Goal: Task Accomplishment & Management: Manage account settings

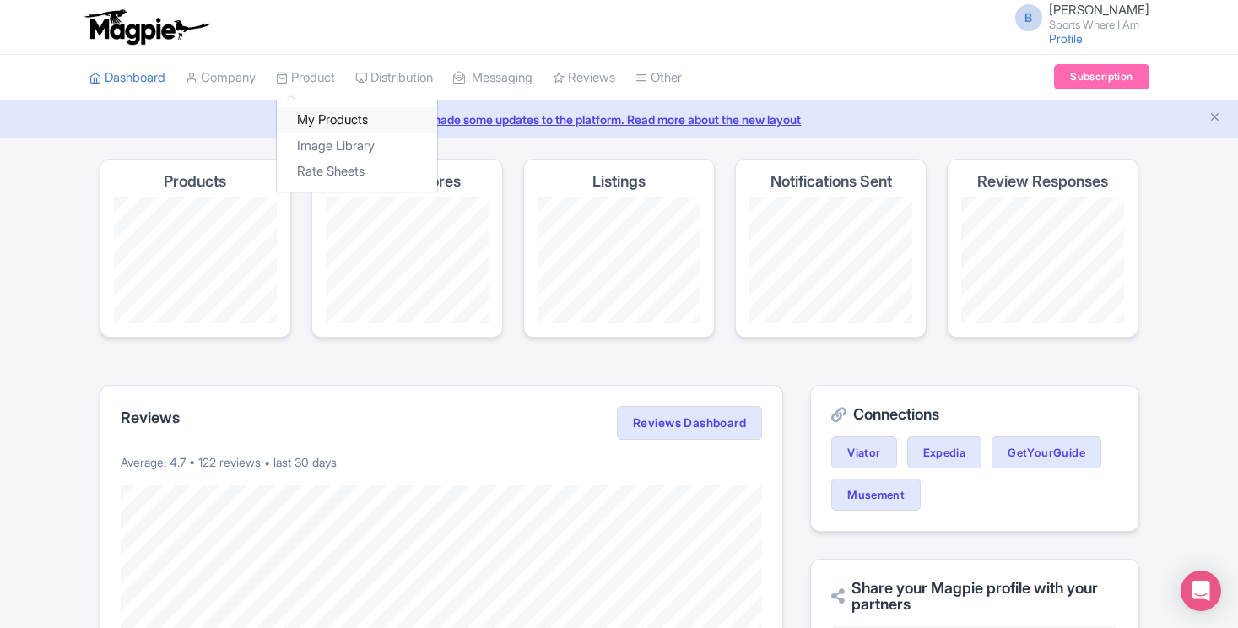
click at [309, 113] on link "My Products" at bounding box center [357, 120] width 160 height 26
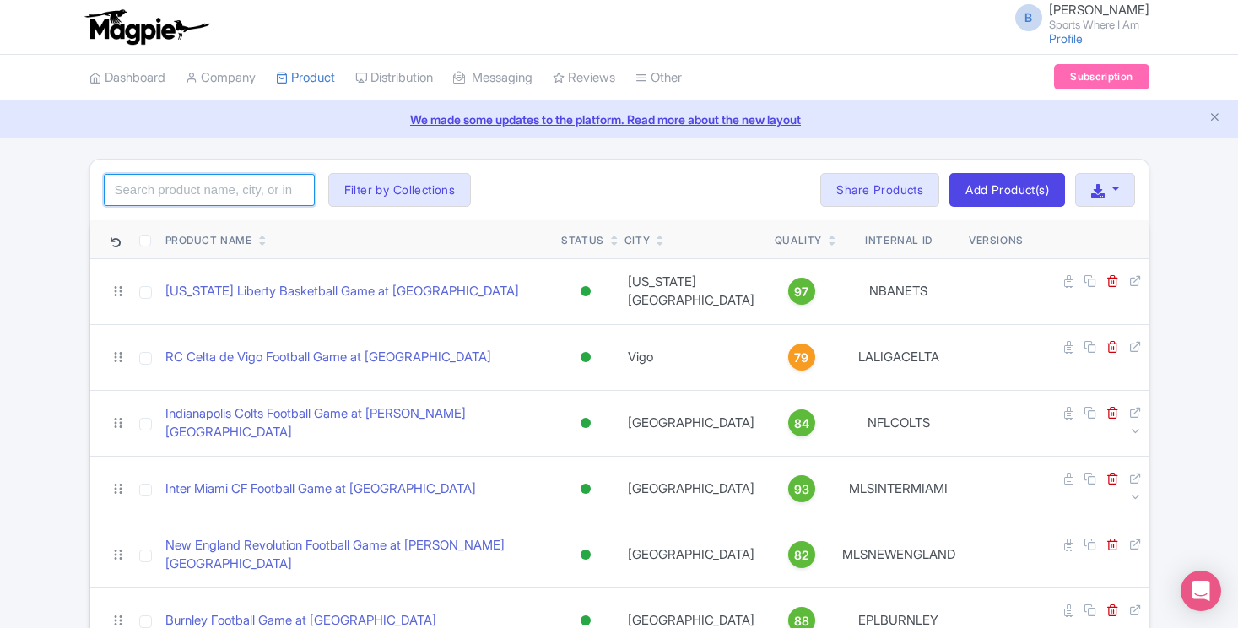
click at [214, 202] on input "search" at bounding box center [209, 190] width 211 height 32
type input "76ers"
click button "Search" at bounding box center [0, 0] width 0 height 0
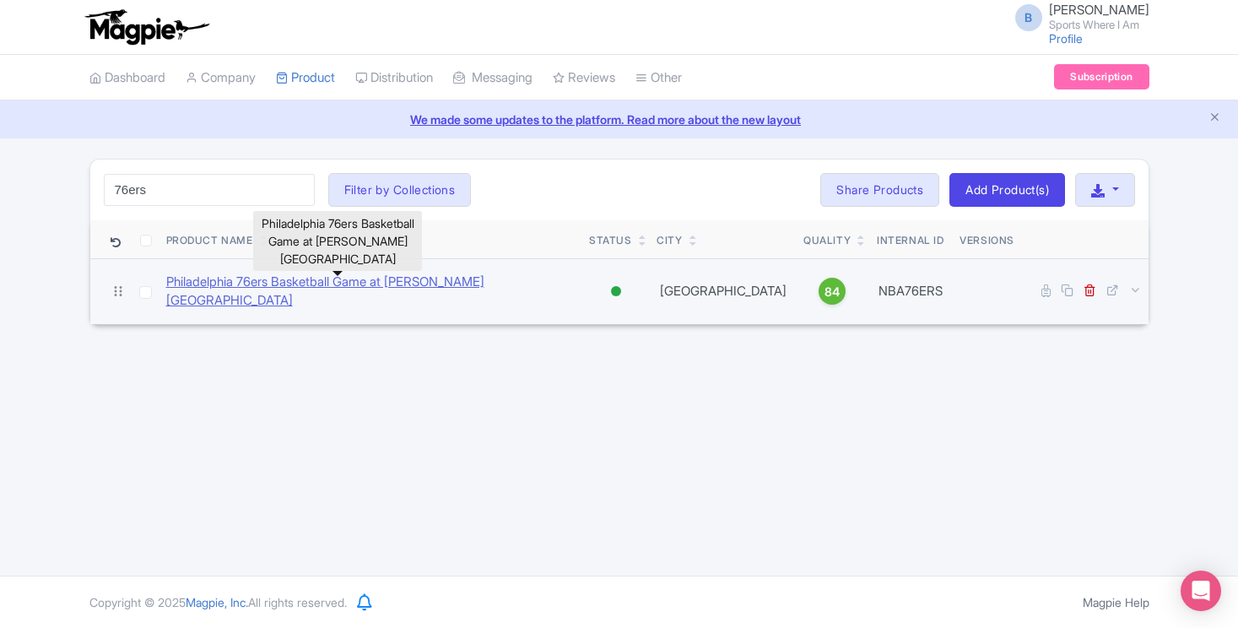
click at [418, 293] on link "Philadelphia 76ers Basketball Game at [PERSON_NAME][GEOGRAPHIC_DATA]" at bounding box center [371, 292] width 410 height 38
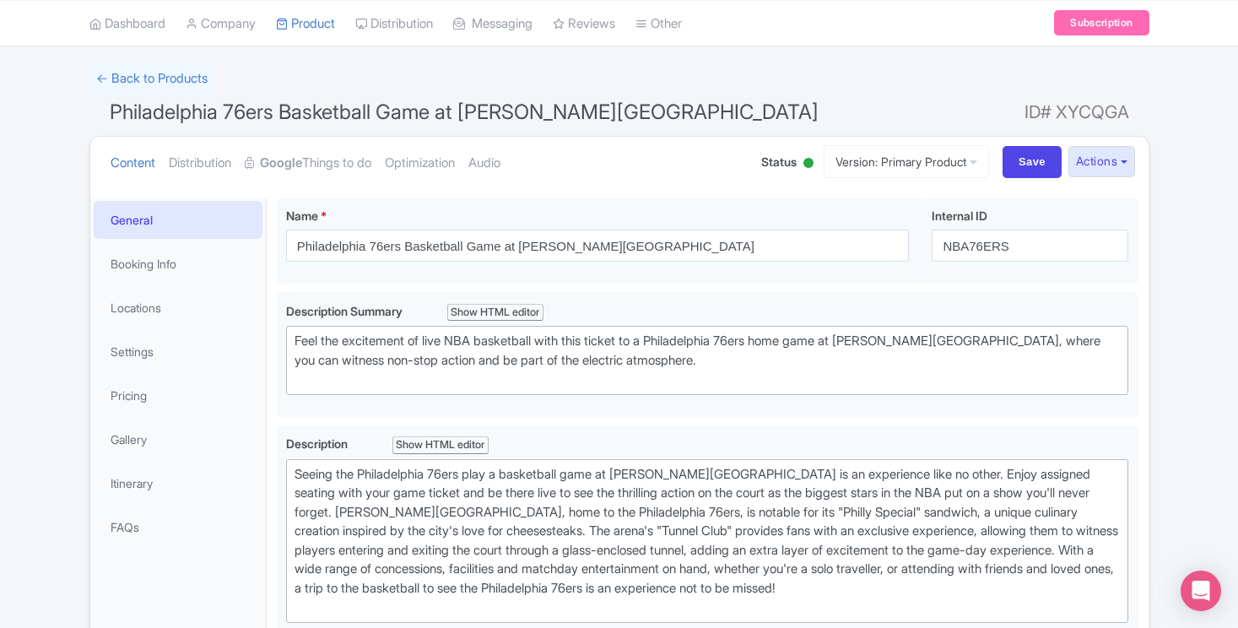
scroll to position [182, 0]
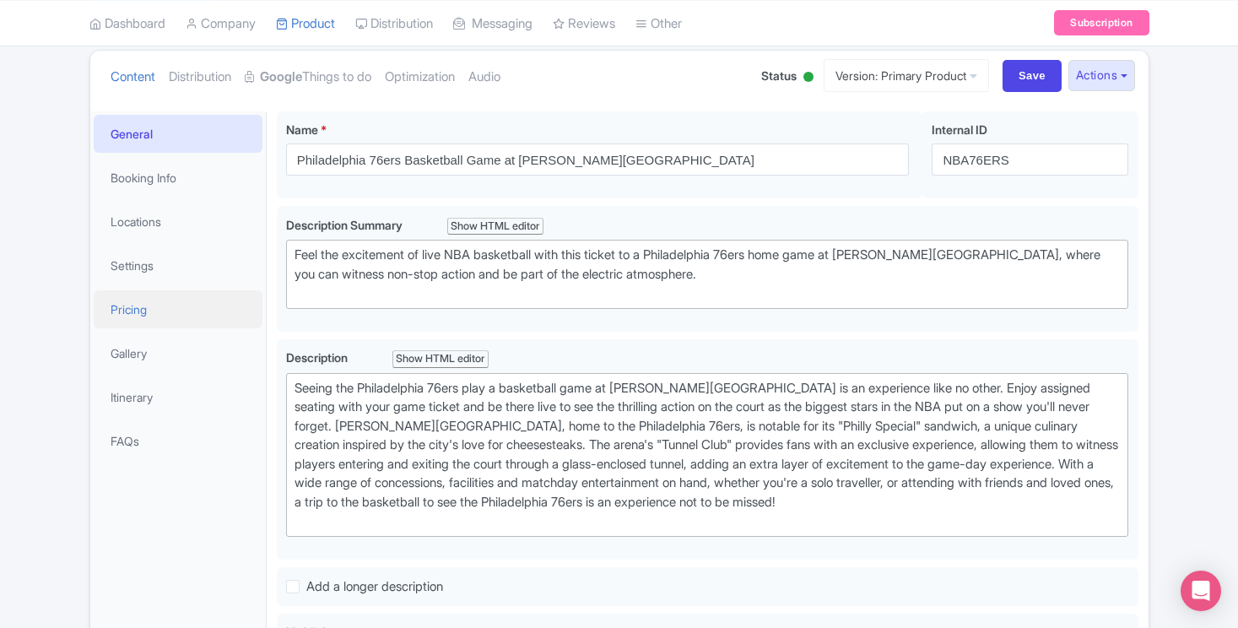
click at [150, 315] on link "Pricing" at bounding box center [178, 309] width 169 height 38
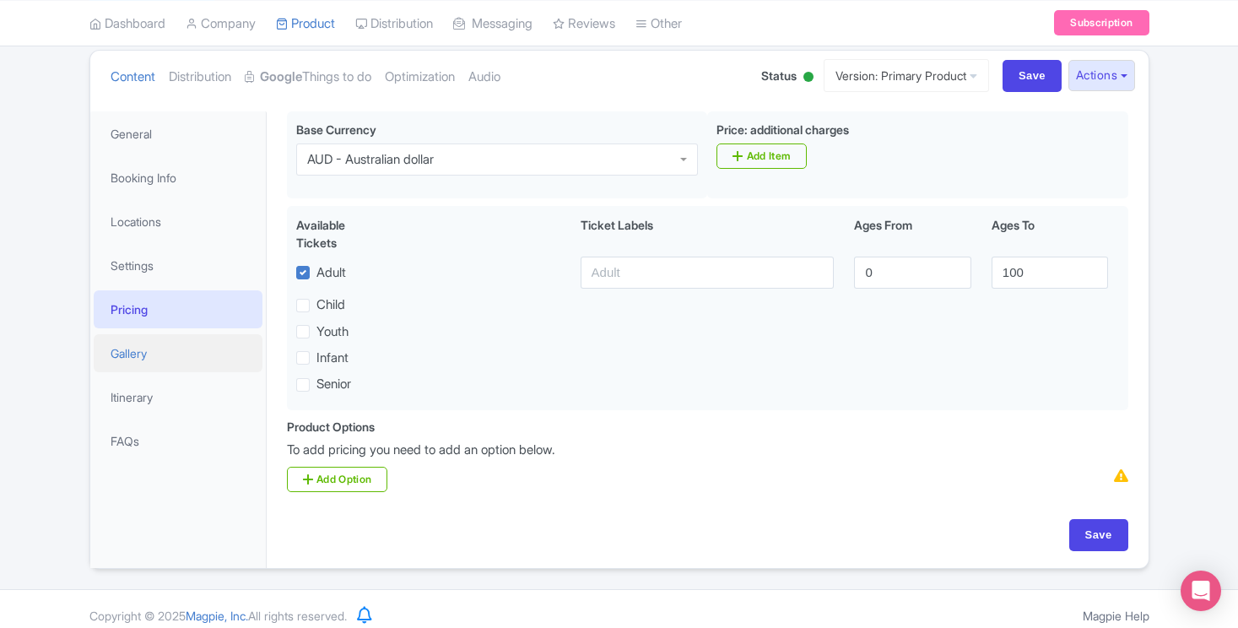
click at [144, 341] on link "Gallery" at bounding box center [178, 353] width 169 height 38
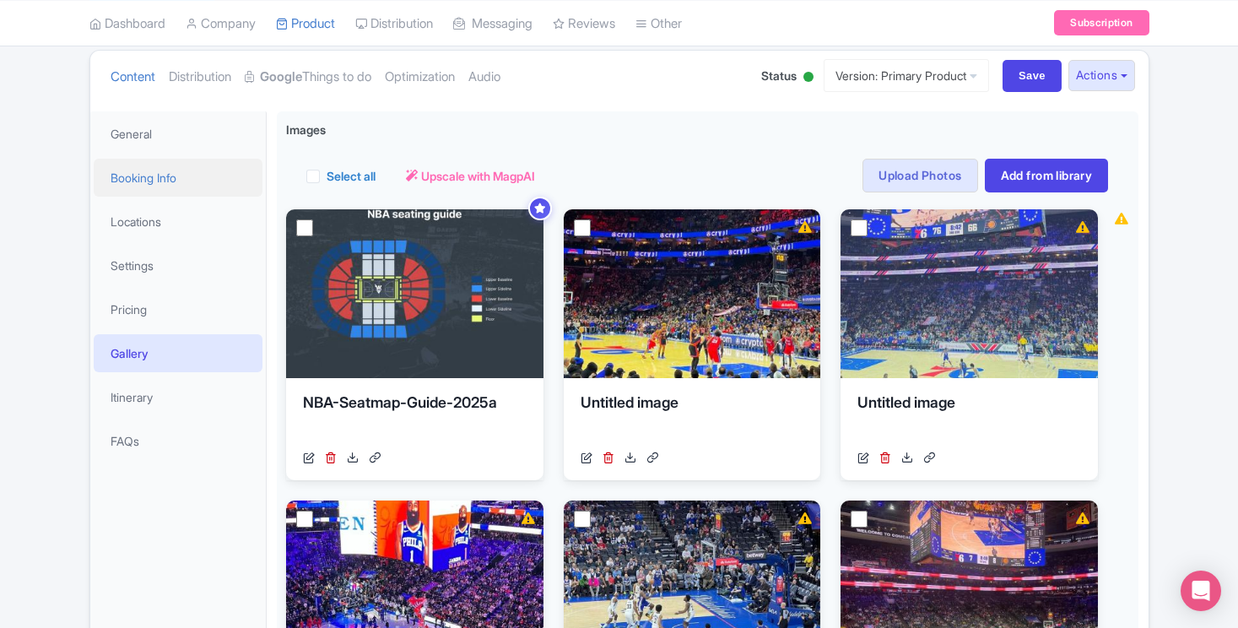
click at [151, 176] on link "Booking Info" at bounding box center [178, 178] width 169 height 38
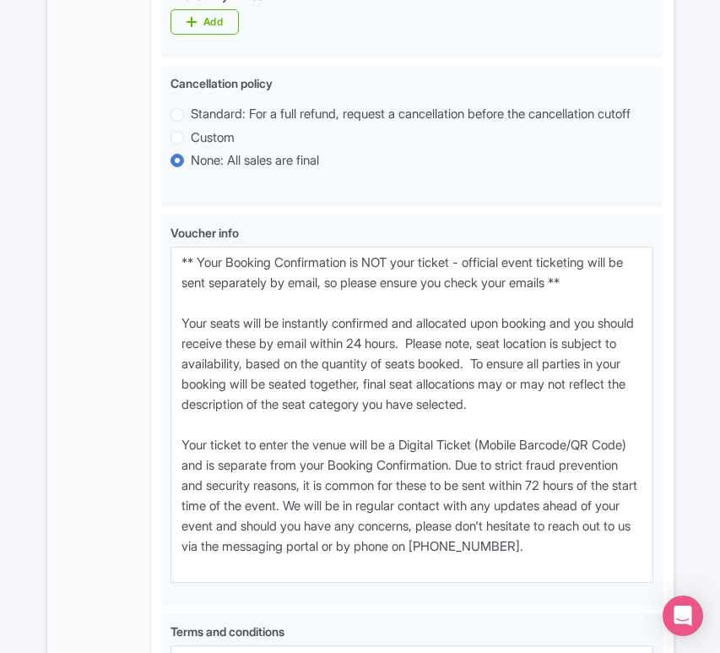
scroll to position [1276, 0]
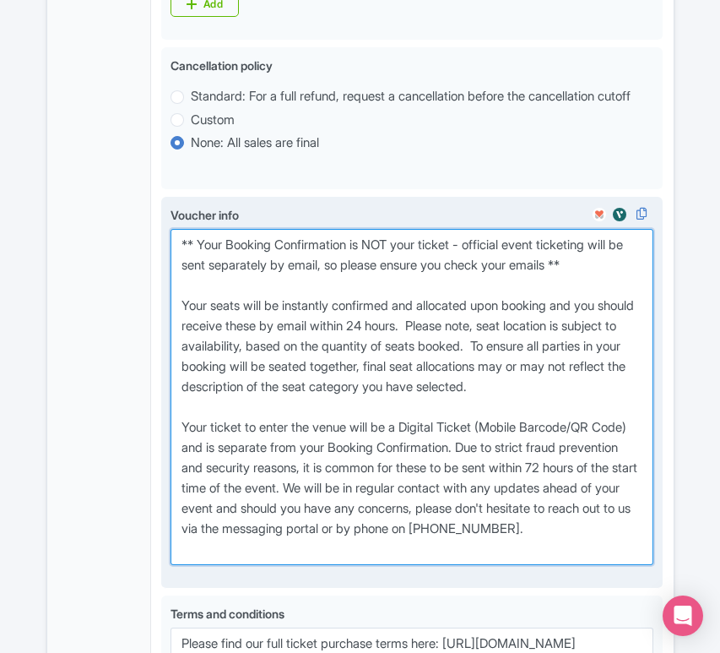
click at [284, 550] on textarea "** Your Booking Confirmation is NOT your ticket - official event ticketing will…" at bounding box center [412, 397] width 483 height 336
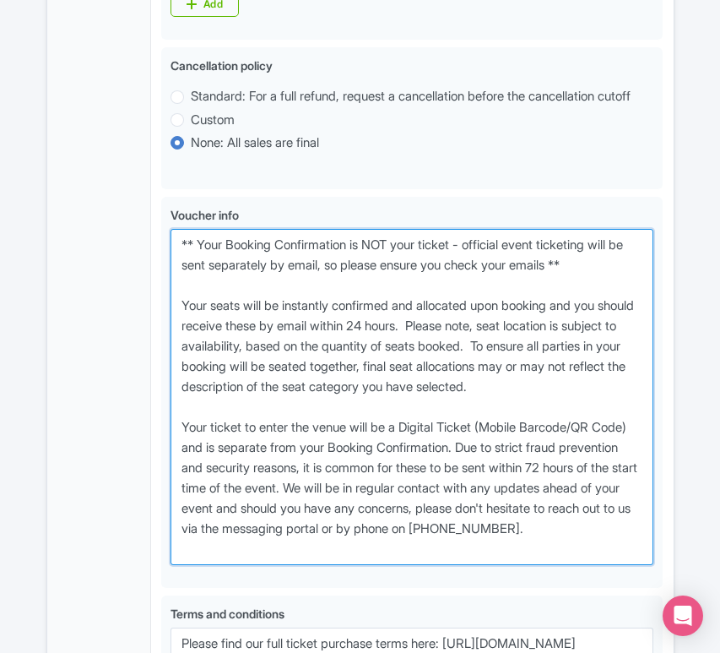
drag, startPoint x: 284, startPoint y: 564, endPoint x: 115, endPoint y: 256, distance: 351.4
click at [115, 256] on div "General Booking Info Locations Settings Pricing Gallery Itinerary FAQs Philadel…" at bounding box center [360, 6] width 626 height 1763
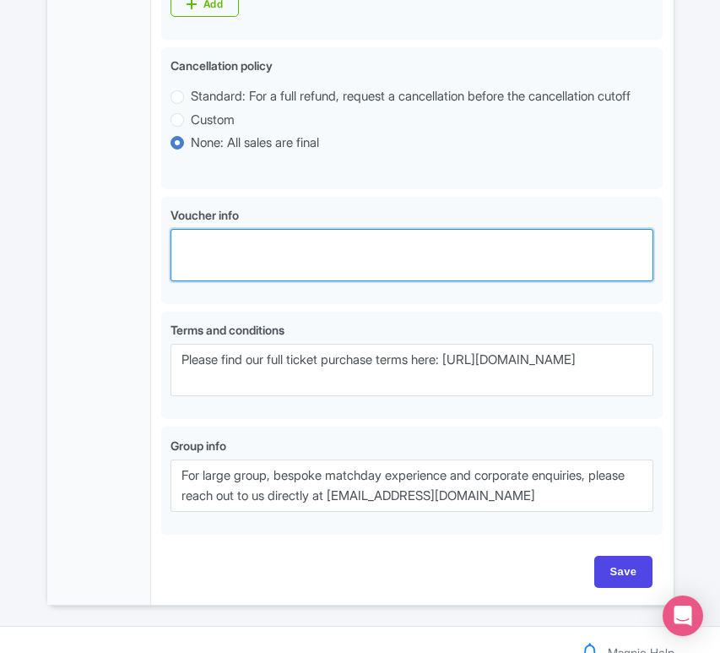
paste textarea "** Your Booking Confirmation is NOT your entry ticket - official event ticketin…"
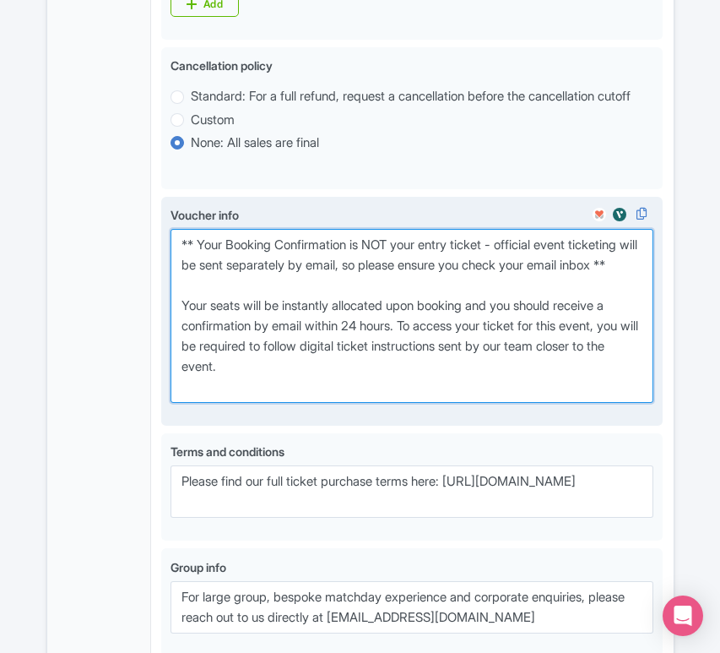
scroll to position [1464, 0]
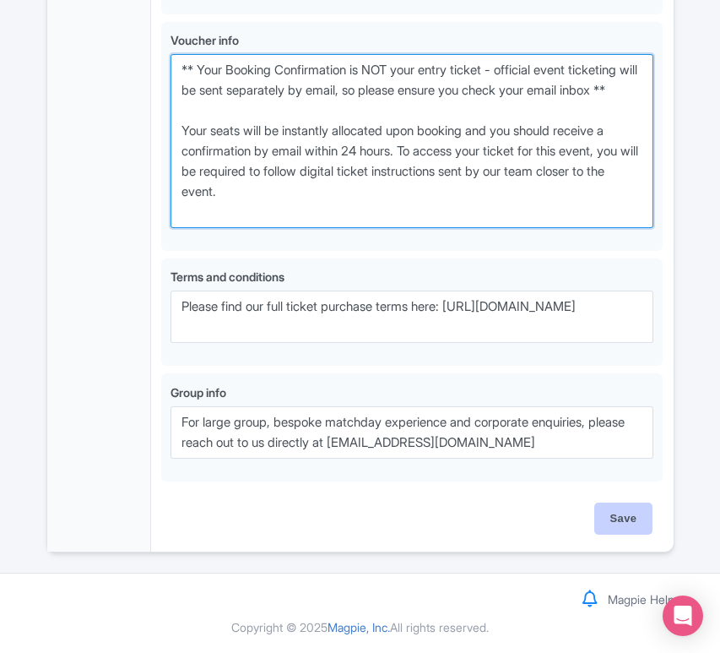
type textarea "** Your Booking Confirmation is NOT your entry ticket - official event ticketin…"
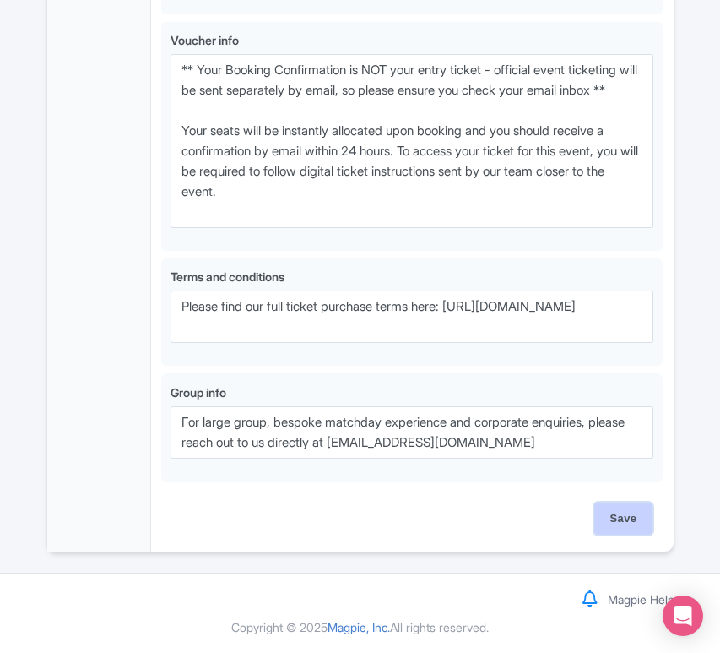
click at [620, 518] on input "Save" at bounding box center [623, 518] width 59 height 32
type input "Saving..."
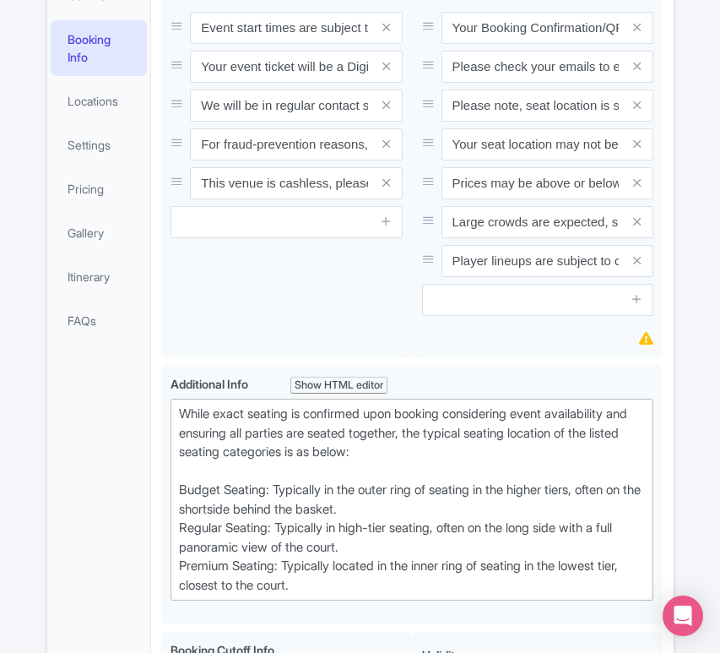
scroll to position [461, 0]
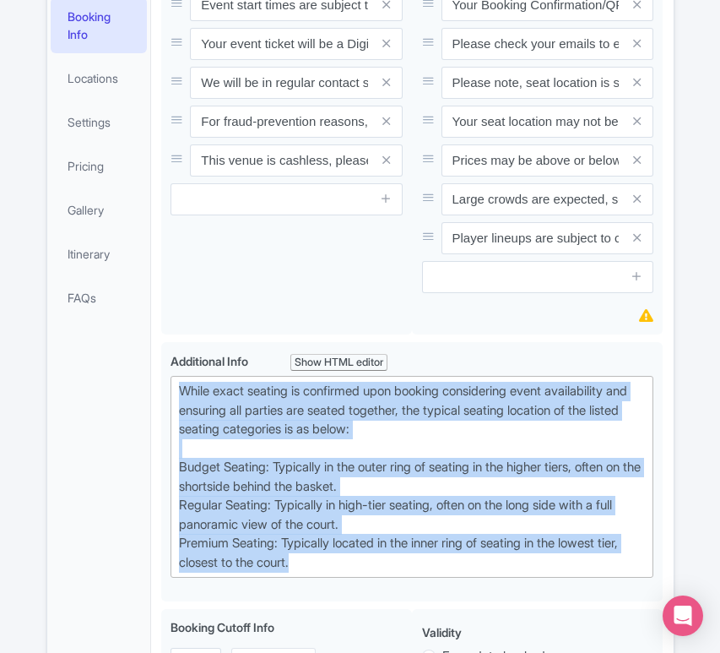
drag, startPoint x: 358, startPoint y: 553, endPoint x: 136, endPoint y: 366, distance: 290.6
type trix-editor "<div>While exact seating is confirmed upon booking considering event availabili…"
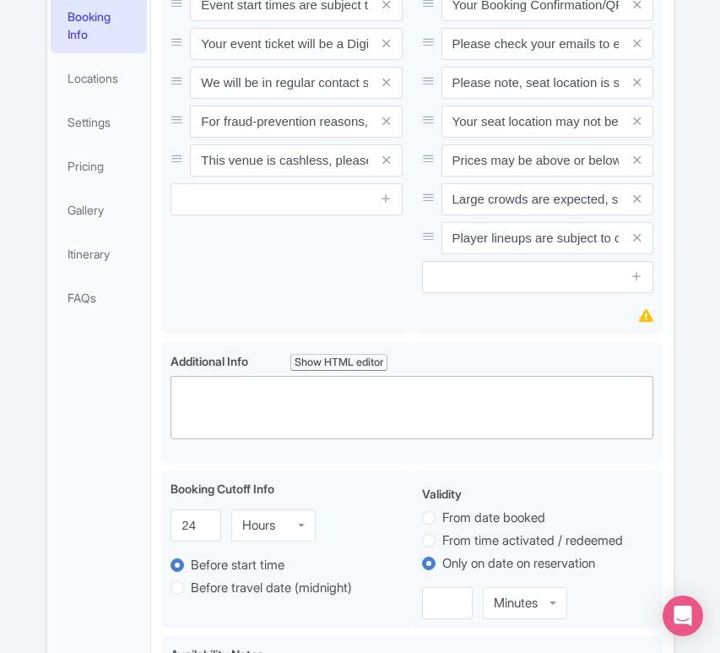
paste trix-editor "<div>Upper Baseline: Located in the upper tiers of seating behind the rings at …"
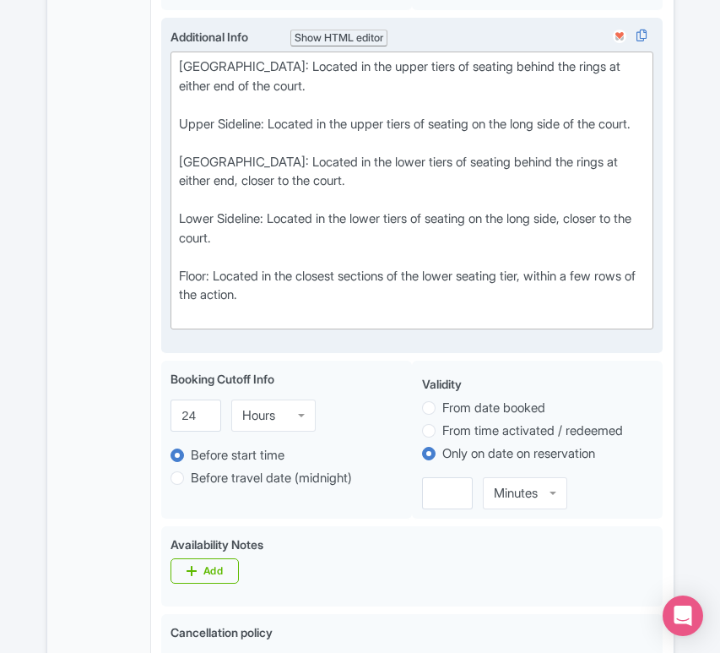
scroll to position [807, 0]
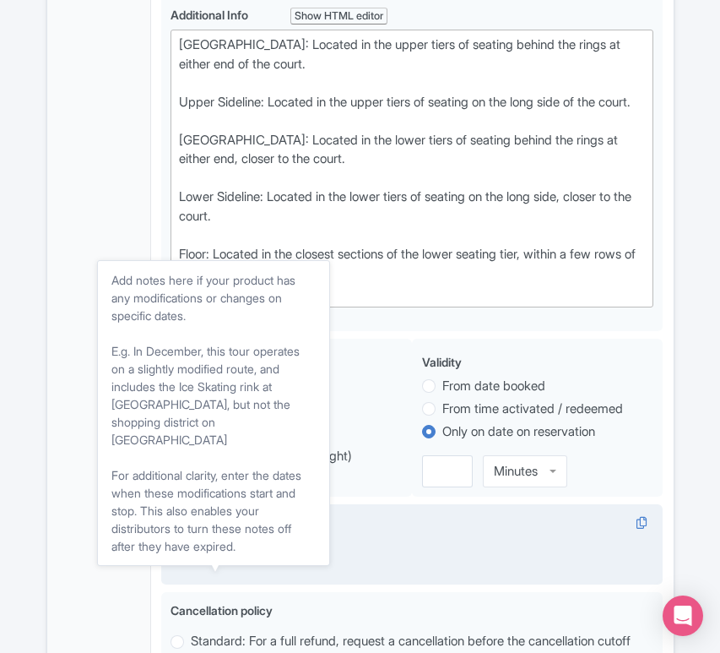
type trix-editor "<div>[GEOGRAPHIC_DATA]: Located in the upper tiers of seating behind the rings …"
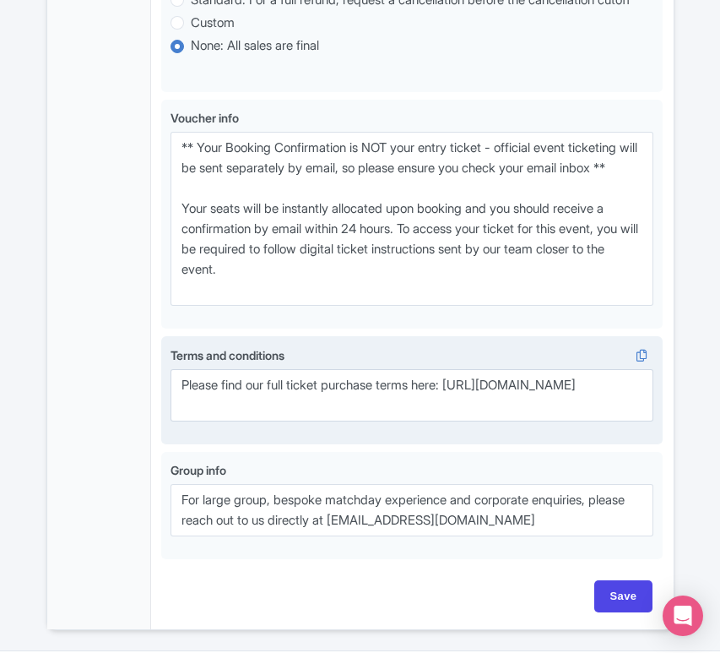
scroll to position [1540, 0]
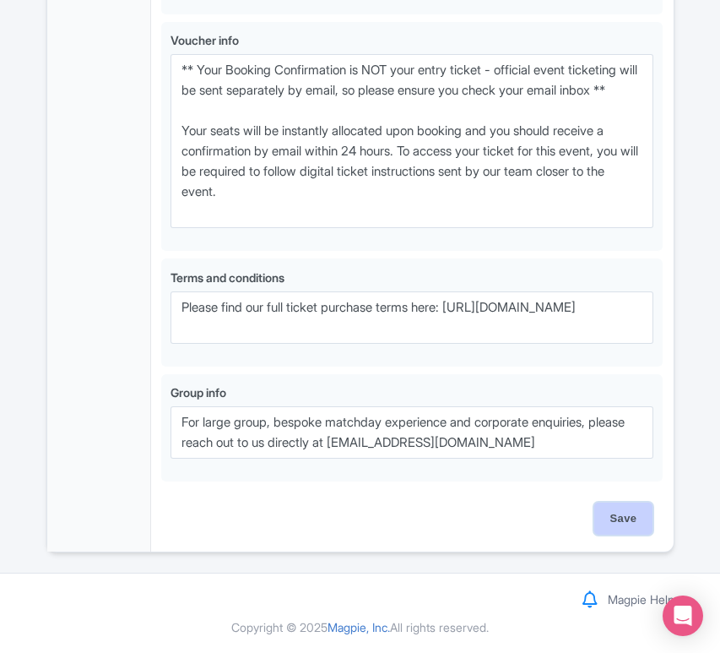
click at [626, 518] on input "Save" at bounding box center [623, 518] width 59 height 32
type input "Saving..."
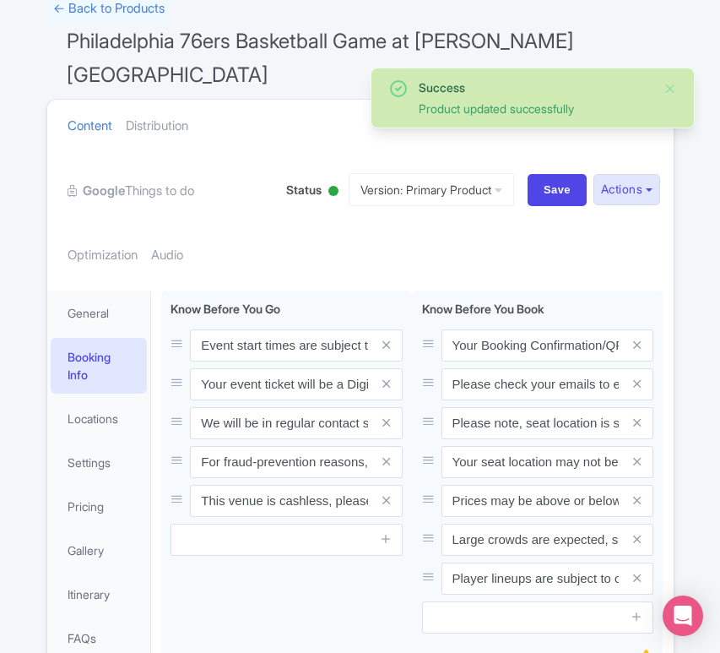
scroll to position [122, 0]
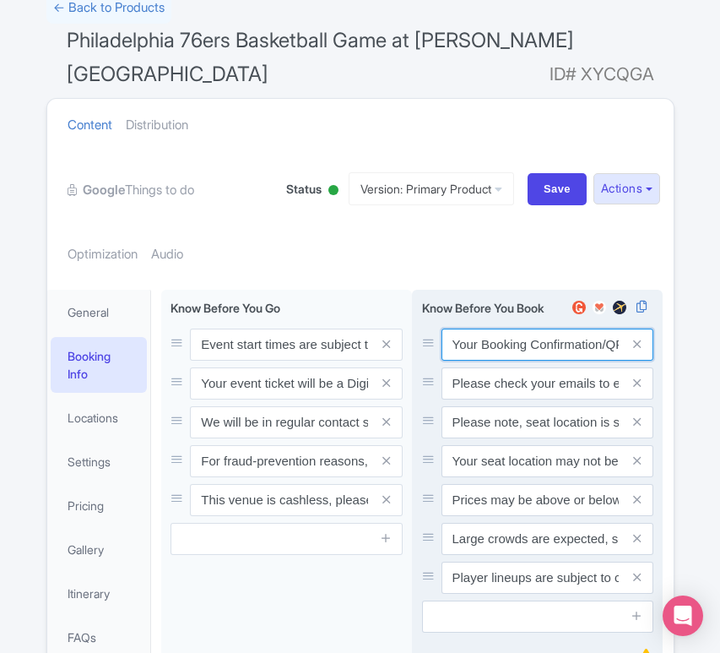
click at [551, 345] on input "Your Booking Confirmation/QR Code is not your entry ticket - your tickets and s…" at bounding box center [548, 344] width 213 height 32
paste input "PDF/QR Code is not your entry ticket - your digital tickets and seating details…"
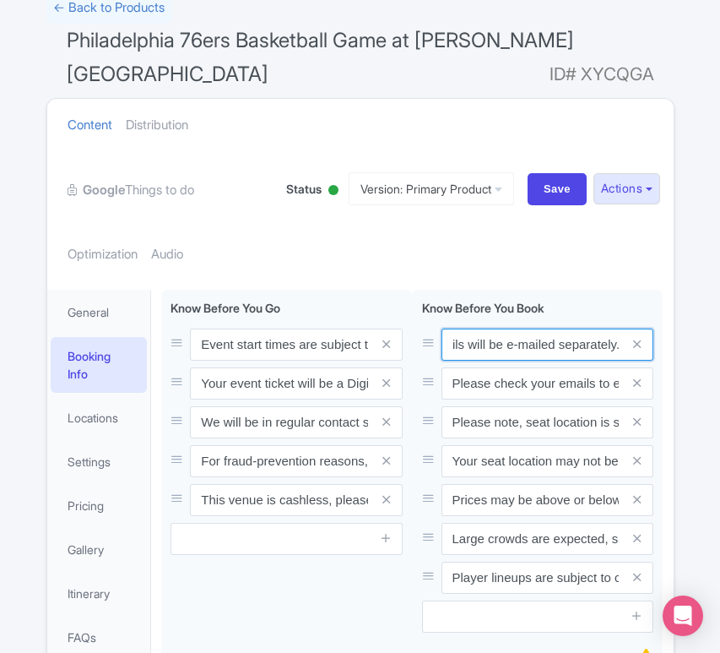
type input "Your Booking Confirmation PDF/QR Code is not your entry ticket - your digital t…"
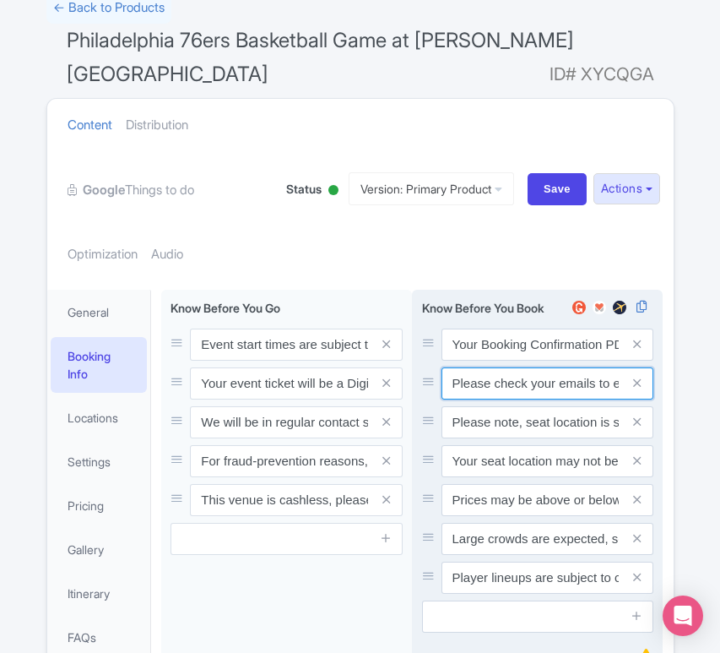
click at [510, 360] on input "Please check your emails to ensure you have accepted your mobile ticket prior t…" at bounding box center [548, 344] width 213 height 32
paste input "Entry tickets will be delivered via a digital ticketing provider selected by th…"
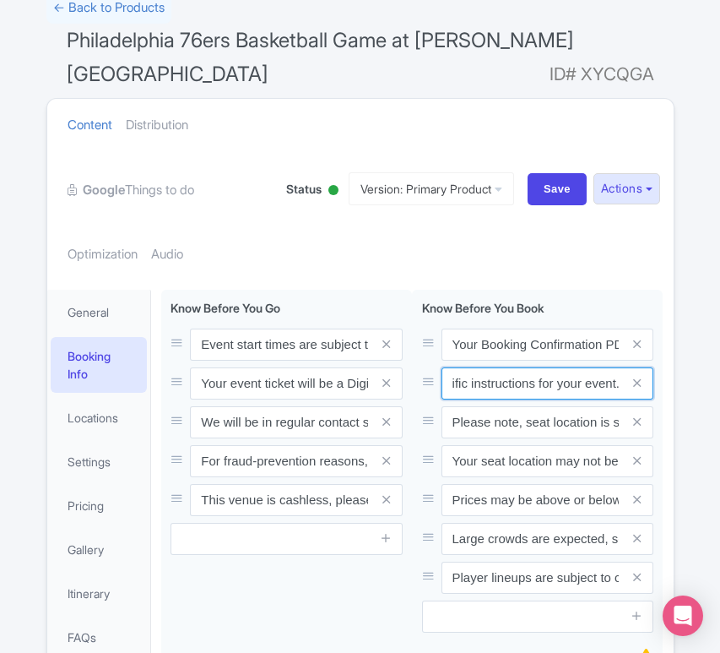
type input "Entry tickets will be delivered via a digital ticketing provider selected by th…"
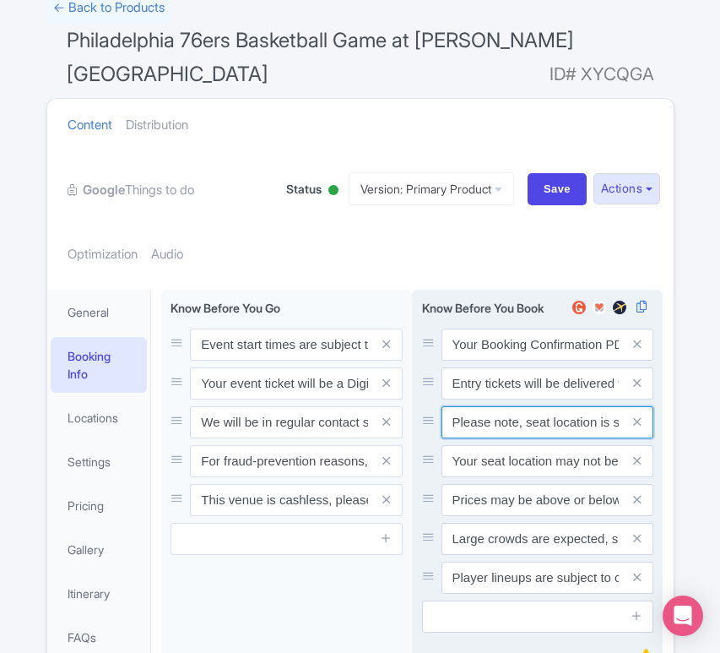
click at [528, 360] on input "Please note, seat location is subject to availability, based on the quantity of…" at bounding box center [548, 344] width 213 height 32
paste input "Ticket prices may be above or below face-value, subject to the popularity of th…"
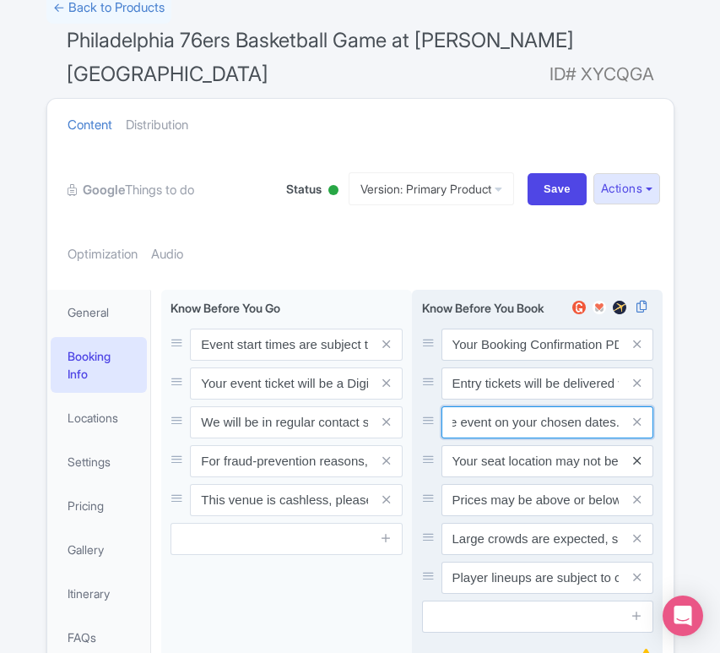
type input "Ticket prices may be above or below face-value, subject to the popularity of th…"
click at [637, 454] on icon at bounding box center [637, 460] width 8 height 13
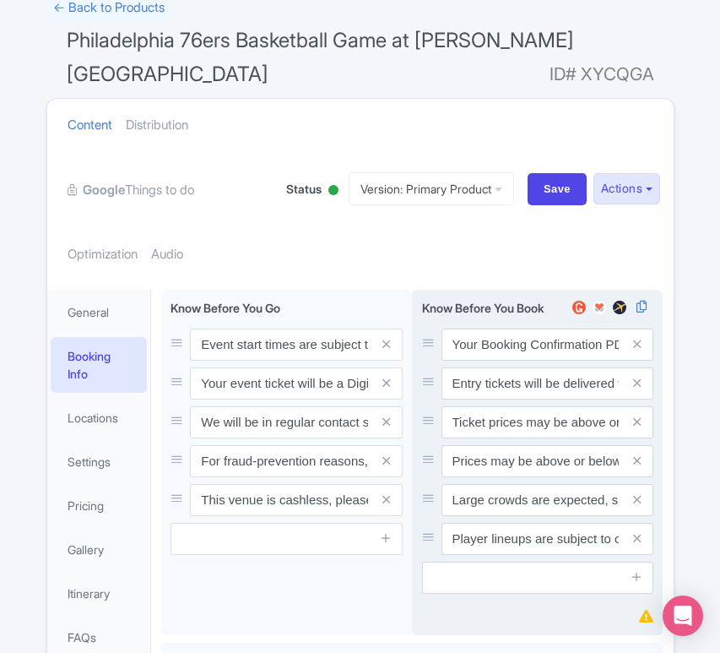
click at [637, 454] on icon at bounding box center [637, 460] width 8 height 13
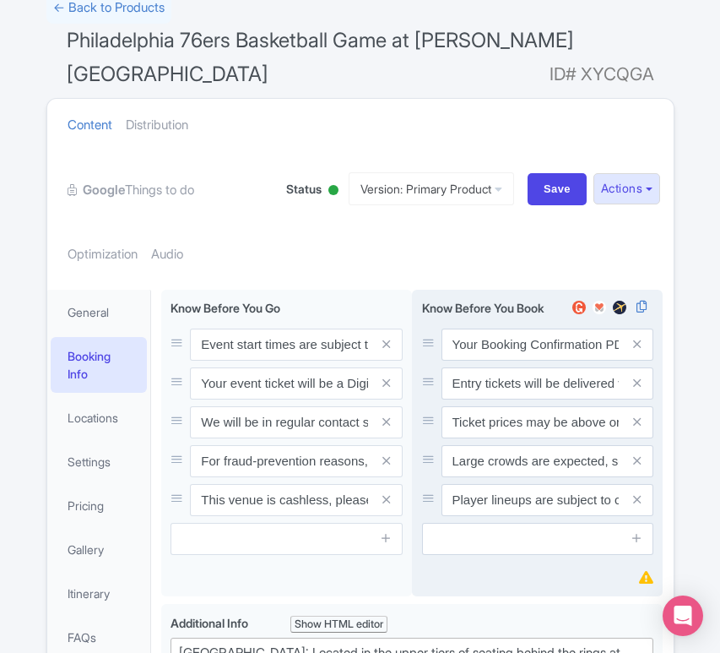
click at [637, 454] on icon at bounding box center [637, 460] width 8 height 13
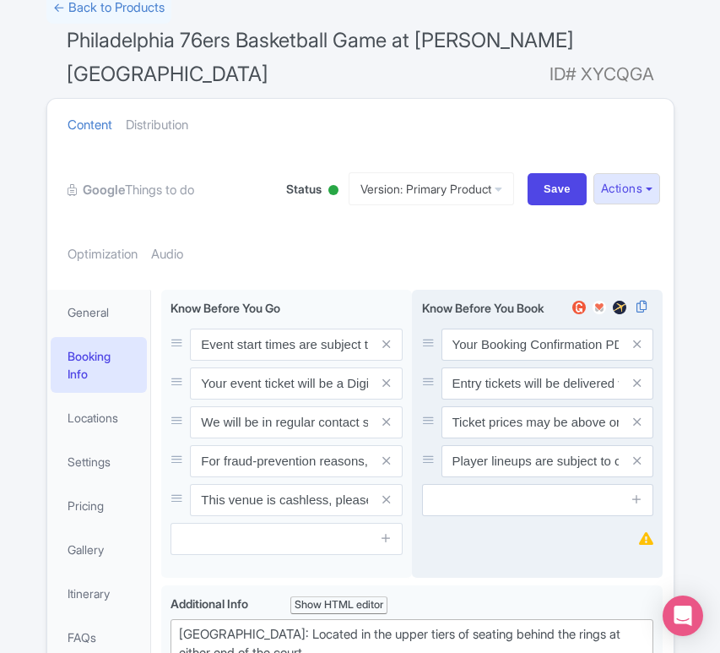
click at [637, 454] on icon at bounding box center [637, 460] width 8 height 13
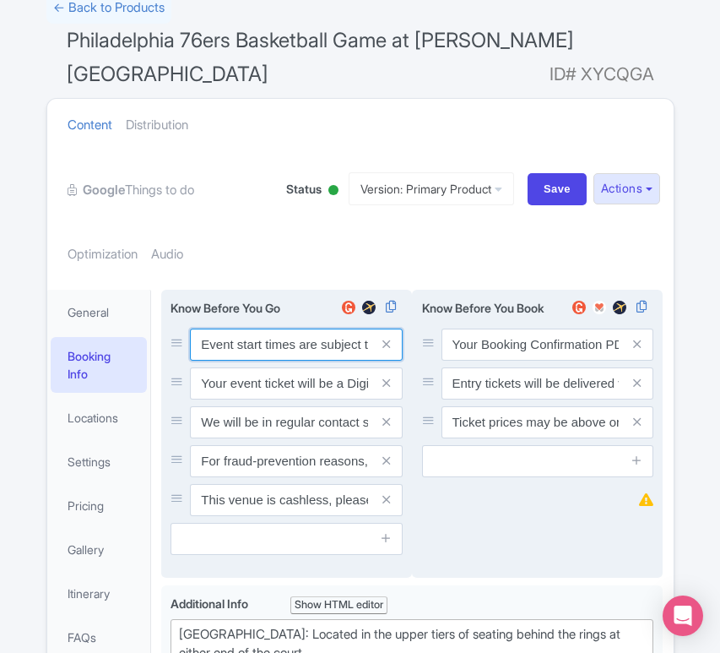
click at [259, 350] on input "Event start times are subject to change, please check these closer to the event…" at bounding box center [296, 344] width 213 height 32
click at [250, 333] on input "Event start times are subject to change, please check these closer to the event…" at bounding box center [296, 344] width 213 height 32
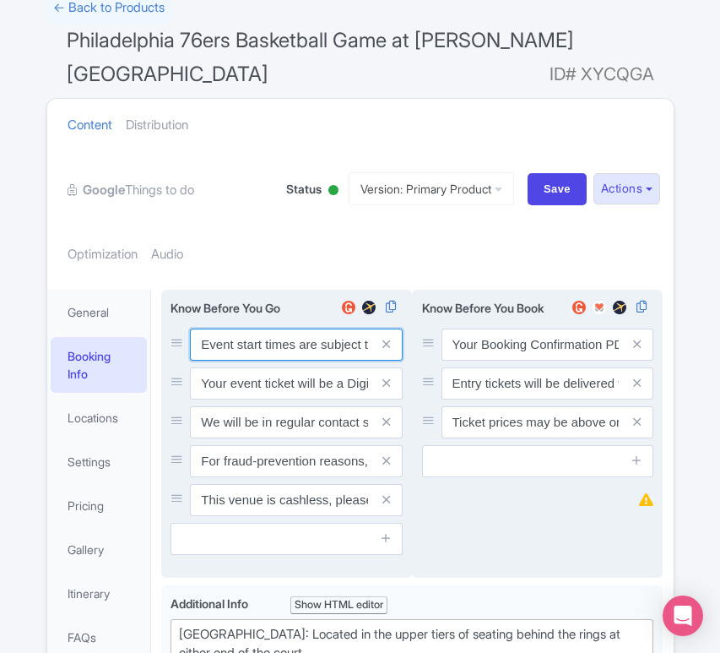
paste input ". We will be in regular contact should there be any updates or changes ahead of…"
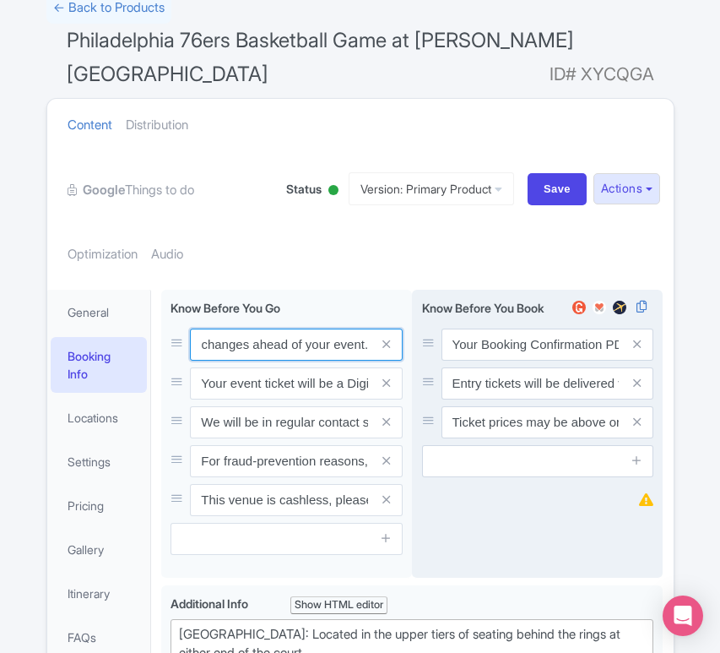
type input "Event start times are subject to change. We will be in regular contact should t…"
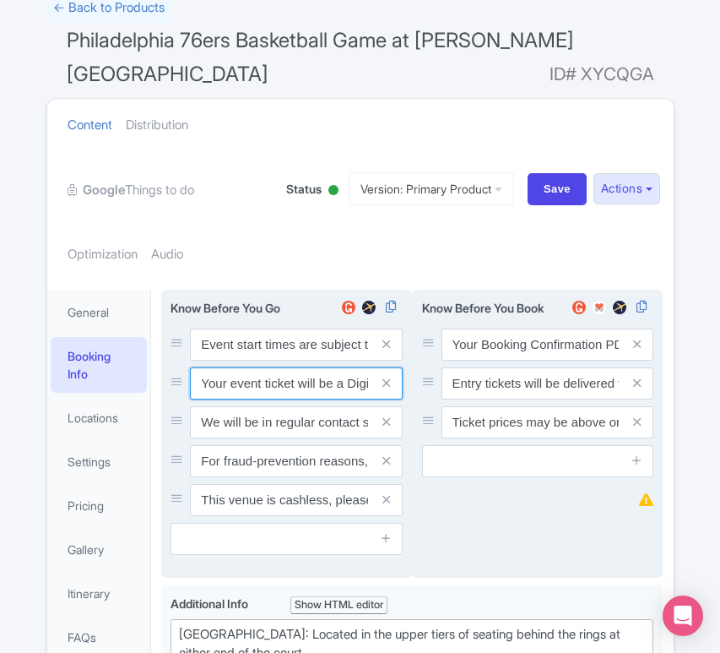
click at [285, 360] on input "Your event ticket will be a Digital Ticket and is separate from your booking co…" at bounding box center [296, 344] width 213 height 32
paste input "ntry"
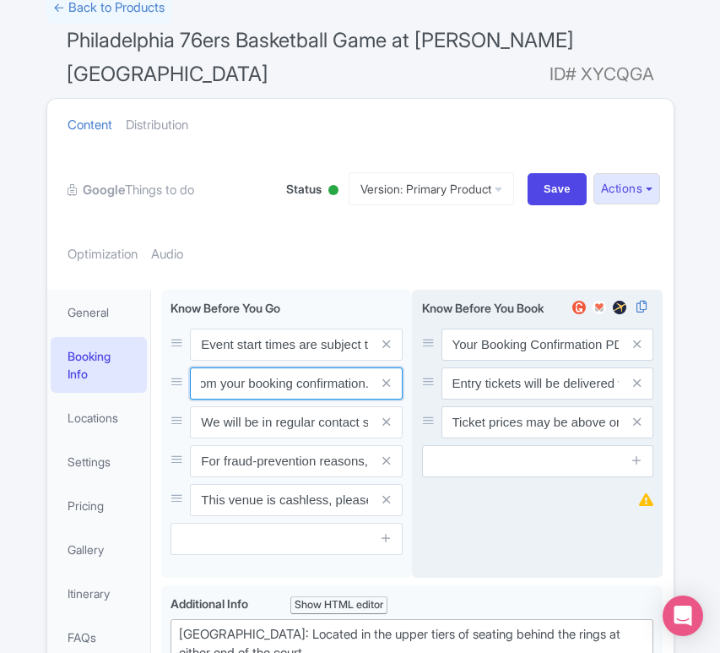
type input "Your entry ticket will be a Digital Ticket and is separate from your booking co…"
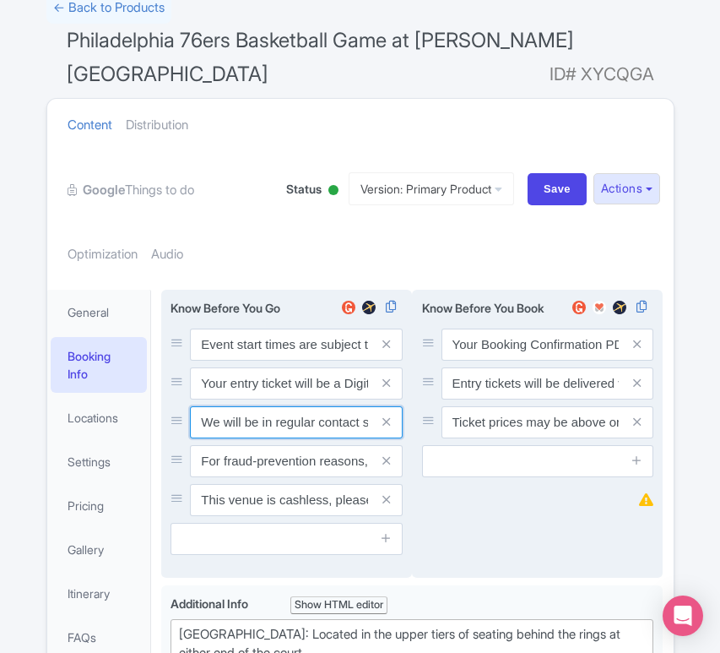
click at [264, 360] on input "We will be in regular contact should there be any updates or changes ahead of y…" at bounding box center [296, 344] width 213 height 32
paste input "For fraud-prevention reasons, most tickets are delivered between 1-3 days prior…"
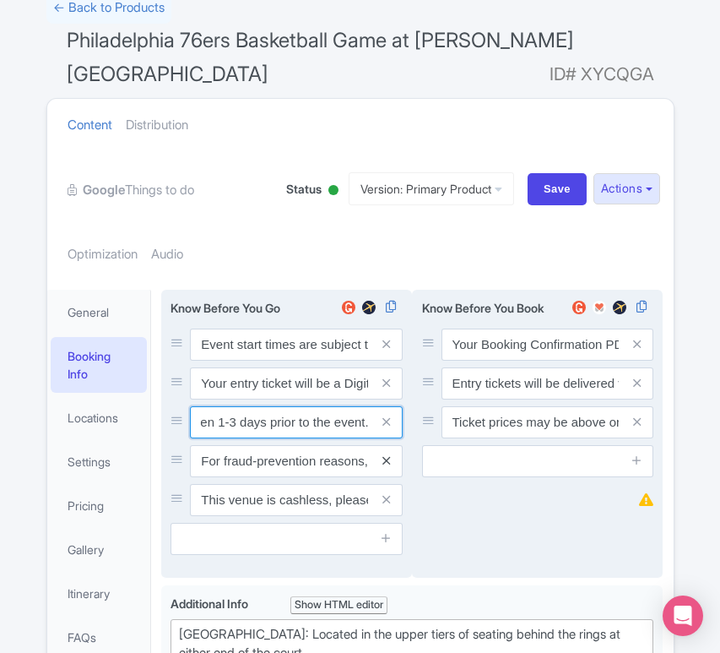
type input "For fraud-prevention reasons, most tickets are delivered between 1-3 days prior…"
click at [388, 455] on icon at bounding box center [386, 460] width 8 height 13
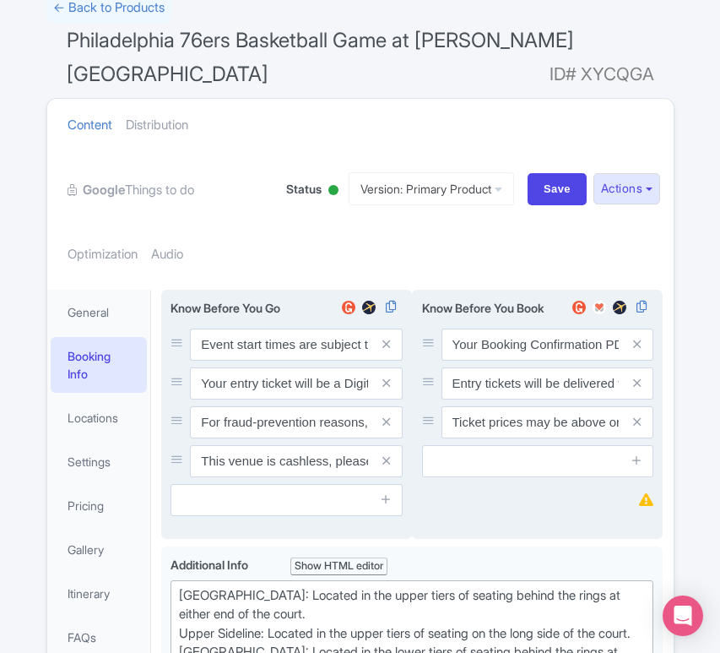
click at [388, 455] on icon at bounding box center [386, 460] width 8 height 13
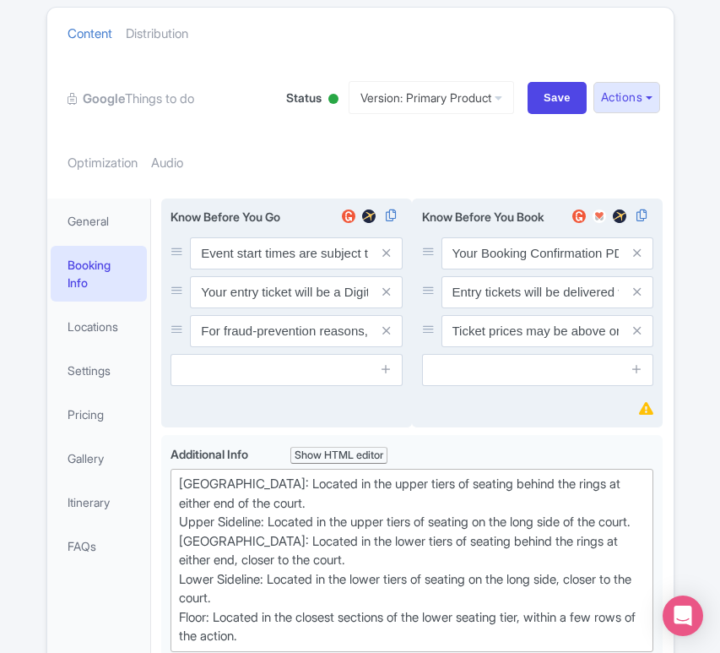
scroll to position [263, 0]
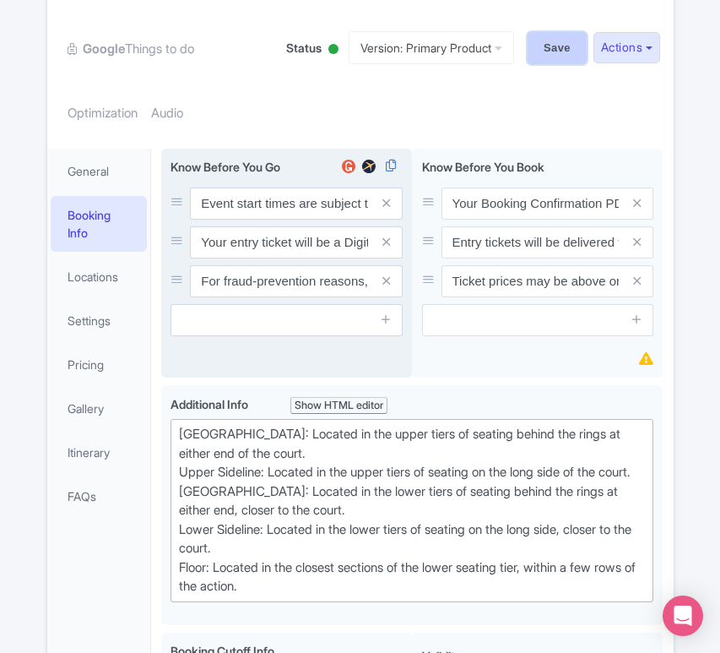
click at [544, 33] on input "Save" at bounding box center [557, 48] width 59 height 32
type input "Saving..."
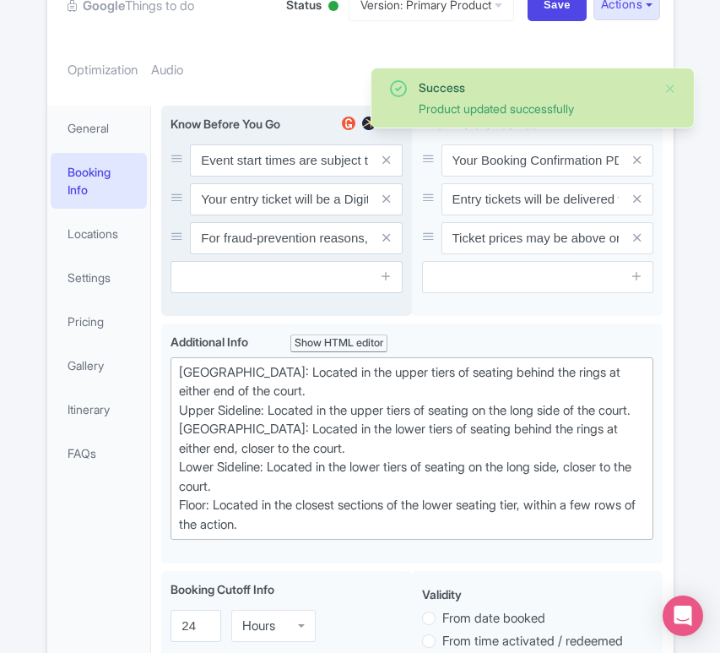
scroll to position [289, 0]
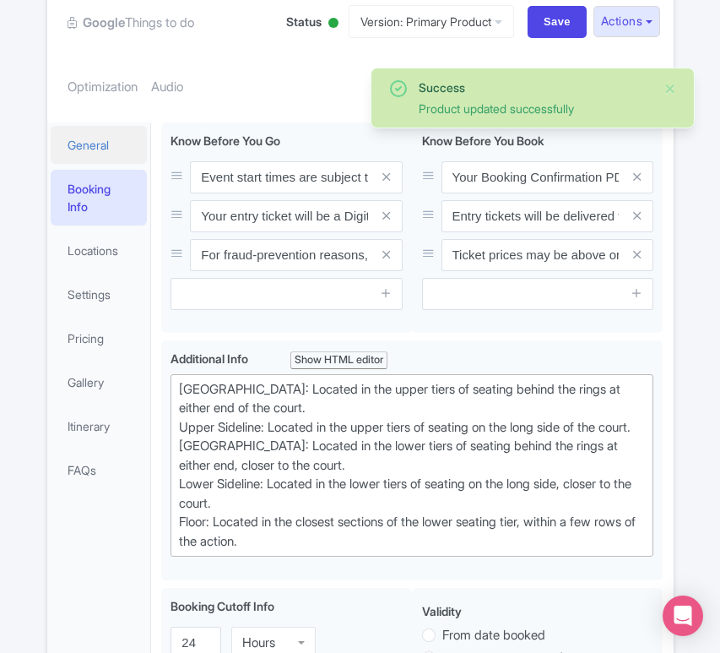
click at [111, 129] on link "General" at bounding box center [99, 145] width 97 height 38
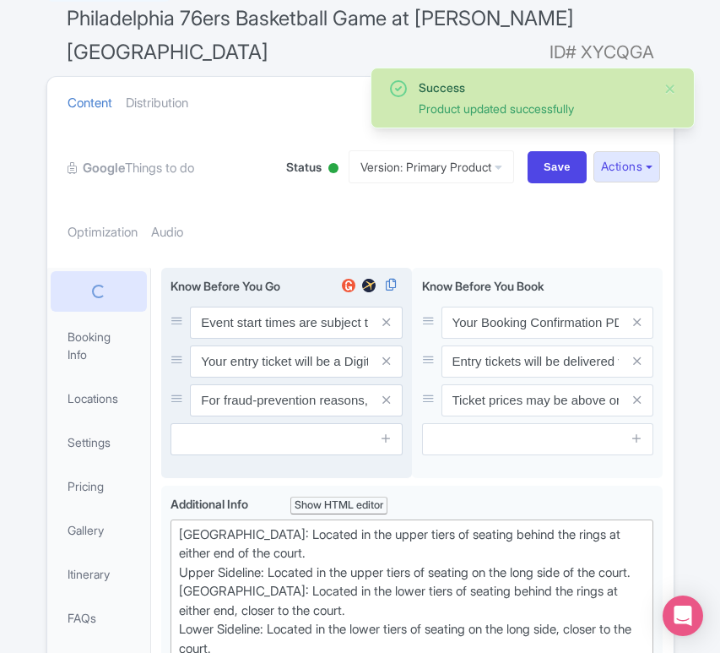
scroll to position [0, 0]
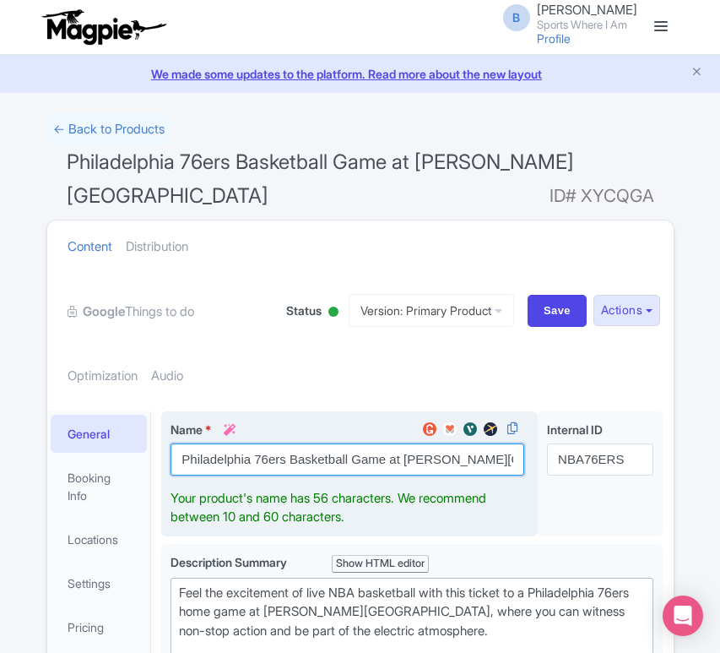
click at [410, 447] on input "Philadelphia 76ers Basketball Game at Wells Fargo Center" at bounding box center [348, 459] width 354 height 32
drag, startPoint x: 405, startPoint y: 450, endPoint x: 507, endPoint y: 452, distance: 101.3
click at [507, 452] on input "Philadelphia 76ers Basketball Game at Wells Fargo Center" at bounding box center [348, 459] width 354 height 32
paste input "Xfinity Mobile Arena"
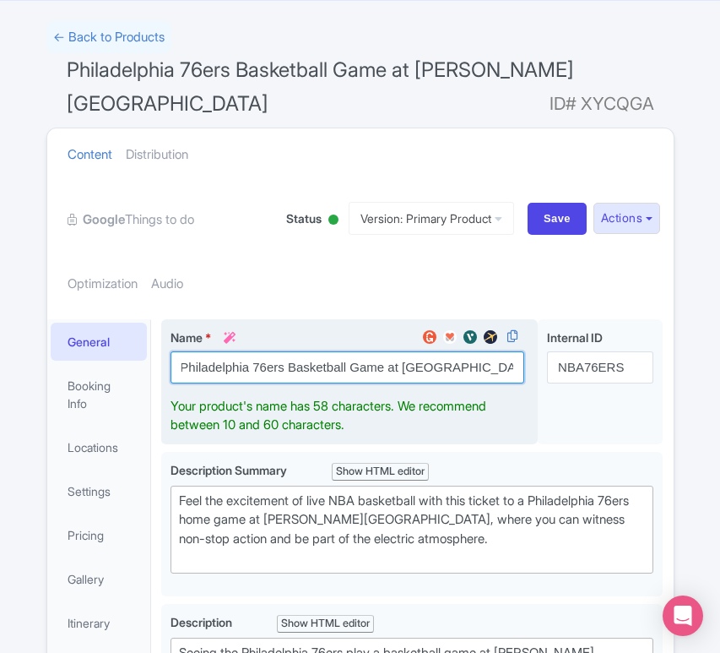
scroll to position [100, 0]
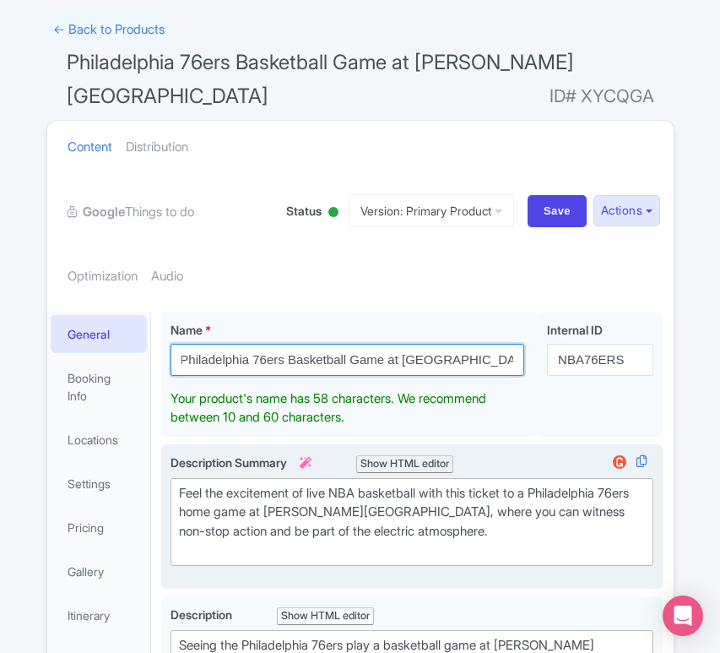
type input "Philadelphia 76ers Basketball Game at [GEOGRAPHIC_DATA]"
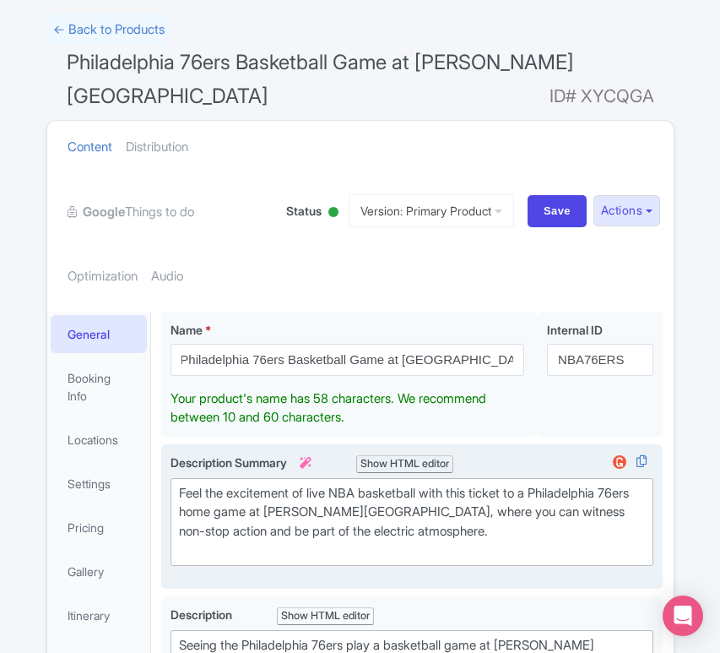
scroll to position [62, 0]
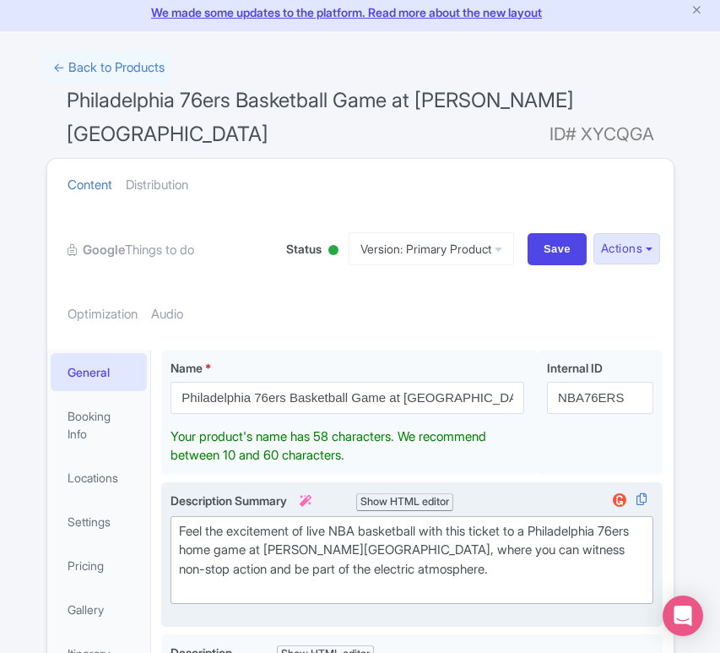
click at [433, 522] on div "Feel the excitement of live NBA basketball with this ticket to a Philadelphia 7…" at bounding box center [412, 560] width 466 height 76
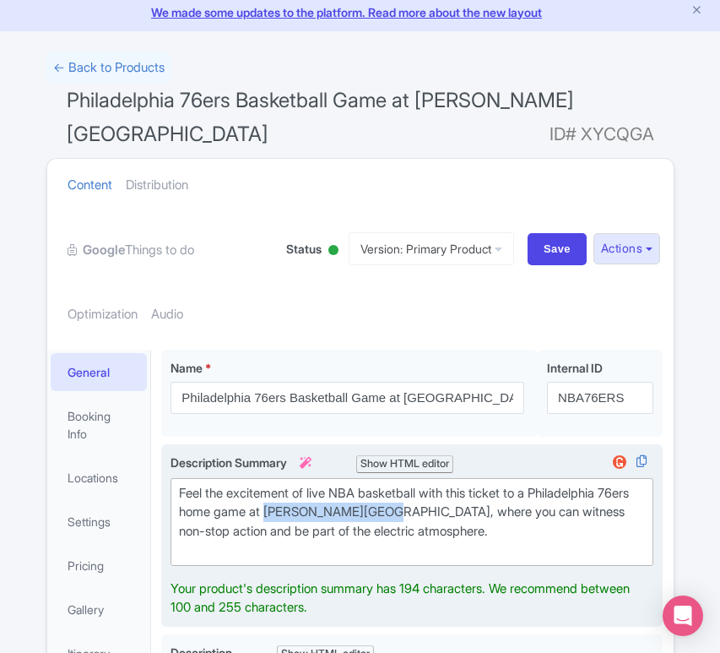
drag, startPoint x: 306, startPoint y: 505, endPoint x: 416, endPoint y: 510, distance: 109.9
click at [416, 510] on div "Feel the excitement of live NBA basketball with this ticket to a Philadelphia 7…" at bounding box center [412, 522] width 466 height 76
paste trix-editor "Xfinity Mobile Arena"
type trix-editor "<div>Feel the excitement of live NBA basketball with this ticket to a Philadelp…"
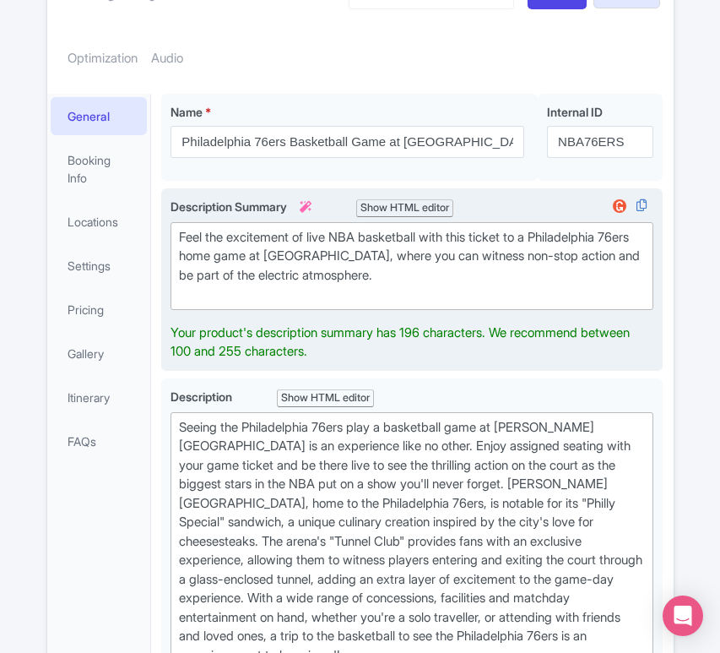
scroll to position [318, 0]
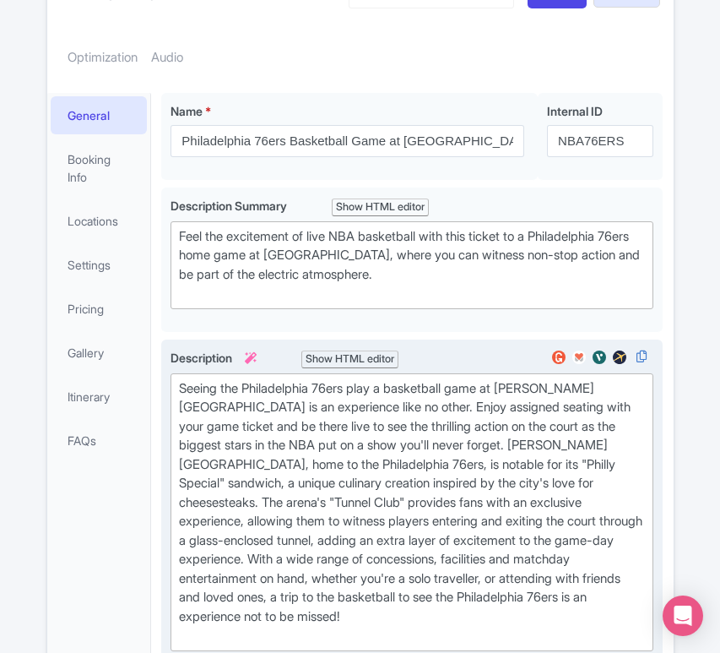
click at [513, 420] on div "Seeing the Philadelphia 76ers play a basketball game at Wells Fargo Center is a…" at bounding box center [412, 512] width 466 height 266
drag, startPoint x: 514, startPoint y: 379, endPoint x: 626, endPoint y: 382, distance: 111.5
click at [626, 382] on div "Seeing the Philadelphia 76ers play a basketball game at Wells Fargo Center is a…" at bounding box center [412, 512] width 466 height 266
paste trix-editor "Xfinity Mobile Arena"
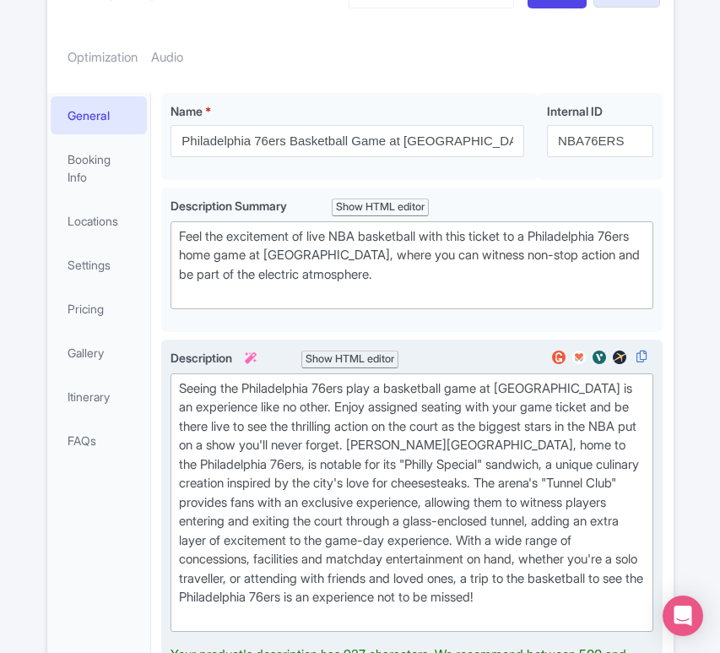
click at [503, 442] on div "Seeing the Philadelphia 76ers play a basketball game at Xfinity Mobile Arena is…" at bounding box center [412, 502] width 466 height 247
drag, startPoint x: 438, startPoint y: 437, endPoint x: 547, endPoint y: 440, distance: 108.9
click at [547, 440] on div "Seeing the Philadelphia 76ers play a basketball game at Xfinity Mobile Arena is…" at bounding box center [412, 502] width 466 height 247
paste trix-editor "Xfinity Mobile Arena"
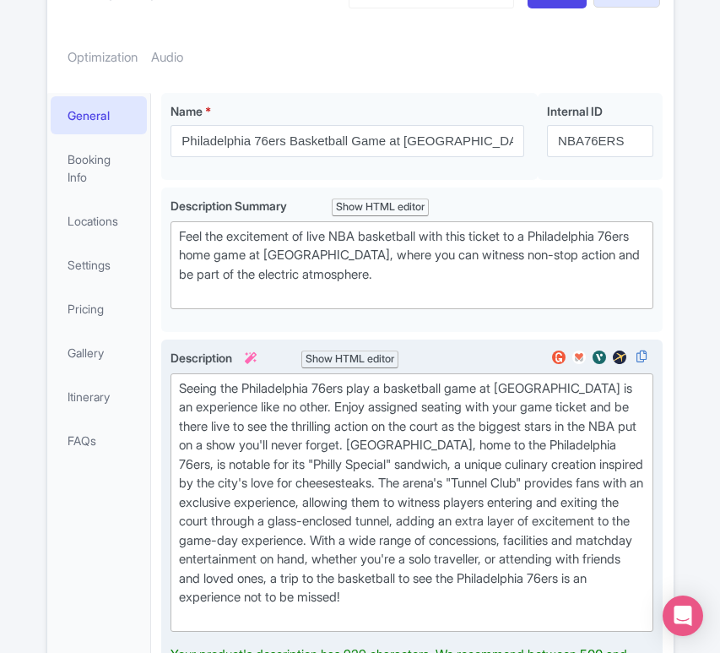
type trix-editor "<div>Seeing the Philadelphia 76ers play a basketball game at Xfinity Mobile Are…"
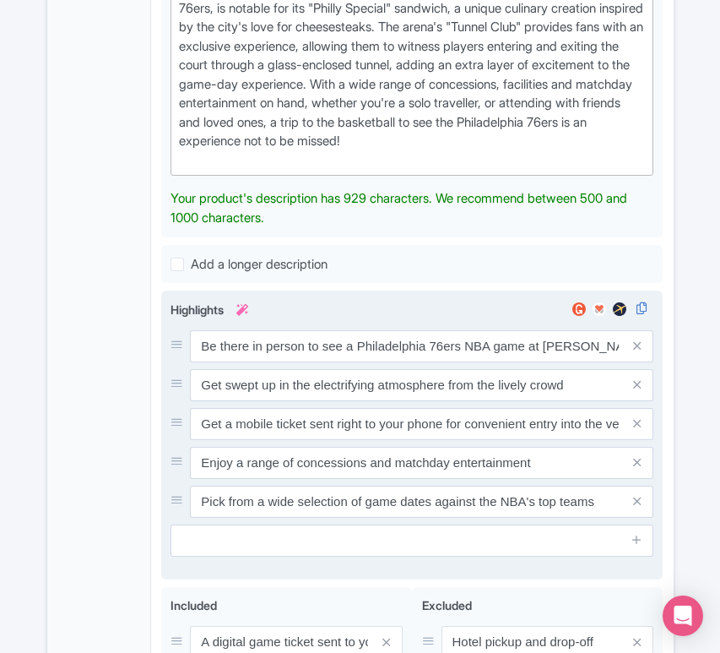
scroll to position [779, 0]
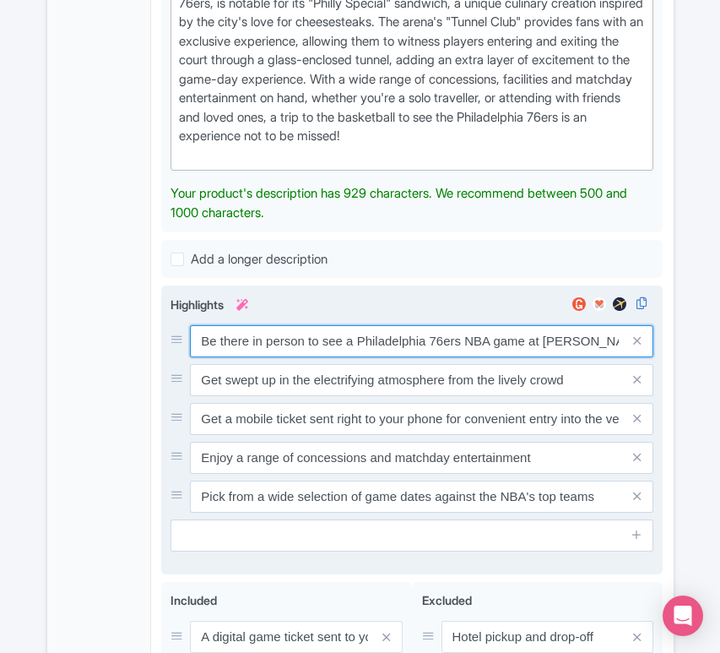
click at [496, 357] on div "Be there in person to see a Philadelphia 76ers NBA game at Wells Fargo Center G…" at bounding box center [412, 418] width 483 height 187
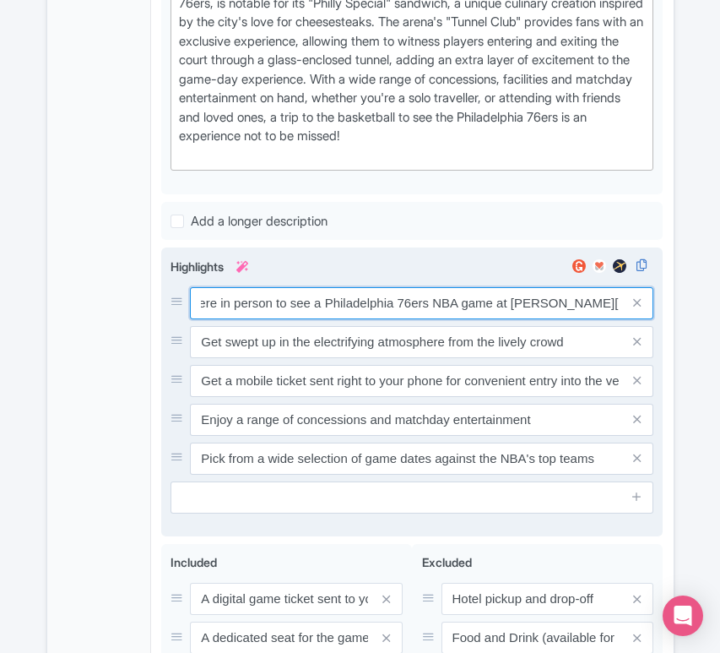
drag, startPoint x: 542, startPoint y: 316, endPoint x: 651, endPoint y: 323, distance: 109.2
click at [651, 319] on div "Be there in person to see a Philadelphia 76ers NBA game at Wells Fargo Center" at bounding box center [421, 303] width 463 height 32
paste input "Xfinity Mobile Arena"
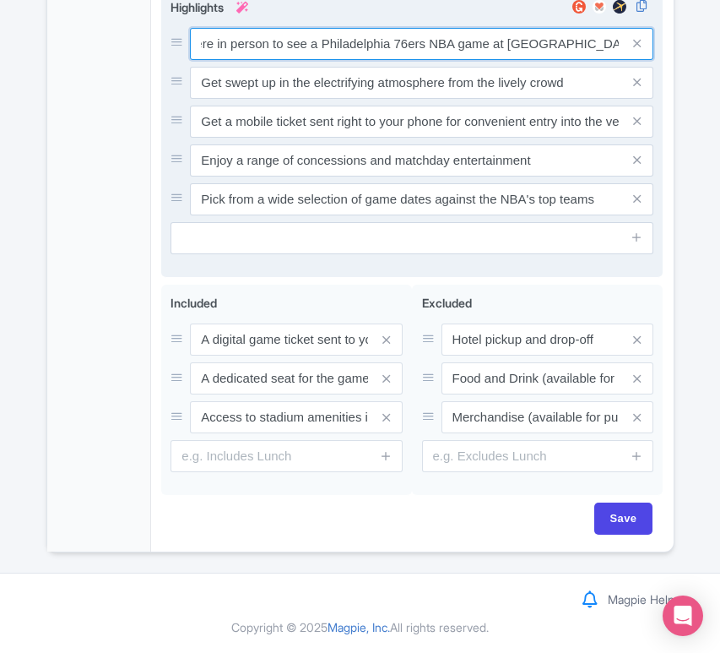
scroll to position [1051, 0]
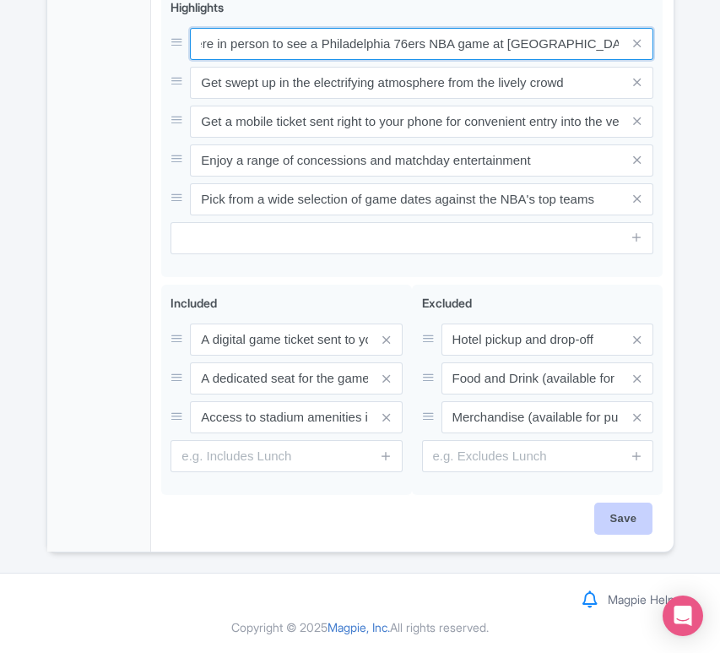
type input "Be there in person to see a Philadelphia 76ers NBA game at [GEOGRAPHIC_DATA]"
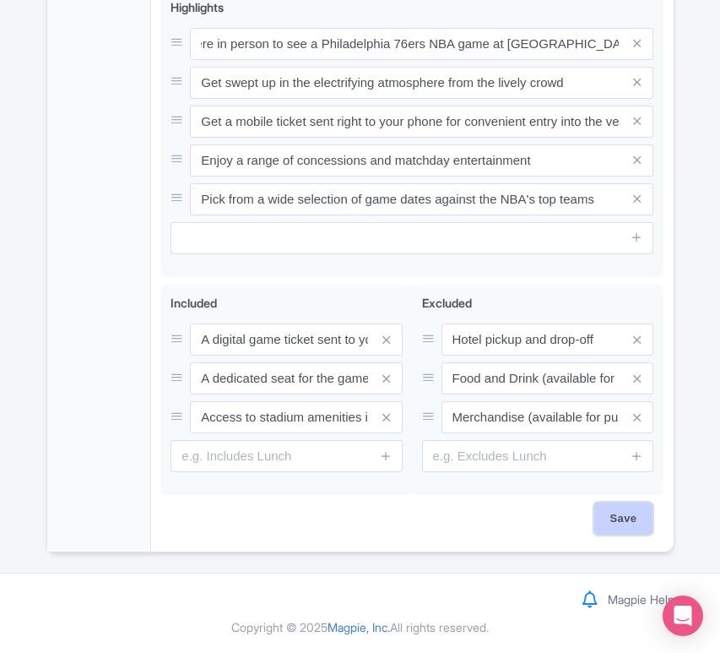
scroll to position [0, 0]
click at [624, 518] on input "Save" at bounding box center [623, 518] width 59 height 32
type input "Saving..."
